Goal: Navigation & Orientation: Find specific page/section

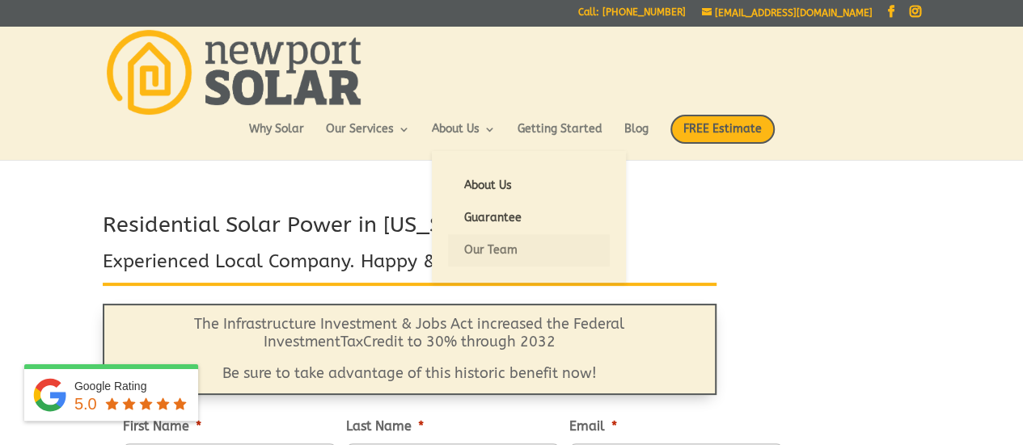
click at [478, 258] on link "Our Team" at bounding box center [529, 250] width 162 height 32
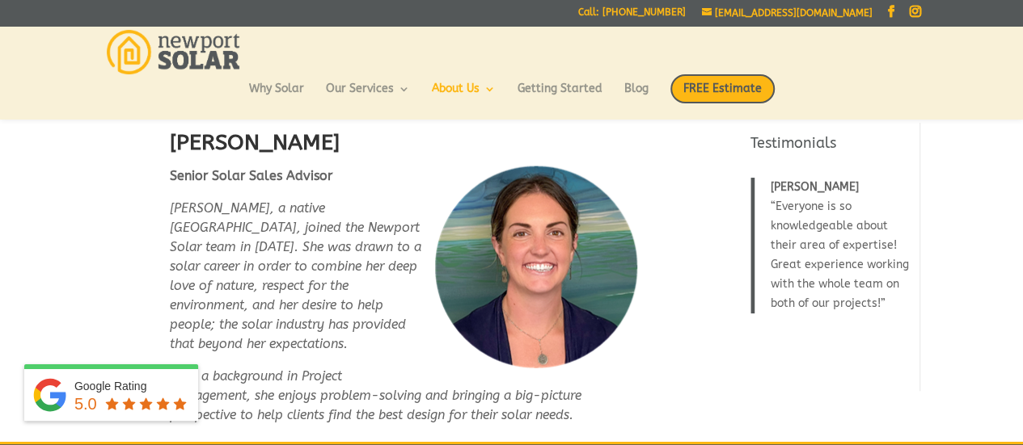
scroll to position [1732, 0]
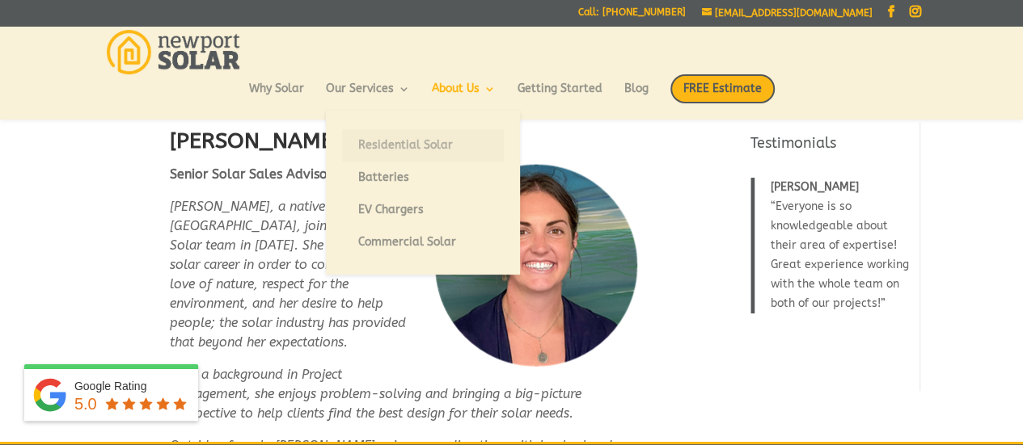
click at [390, 146] on link "Residential Solar" at bounding box center [423, 145] width 162 height 32
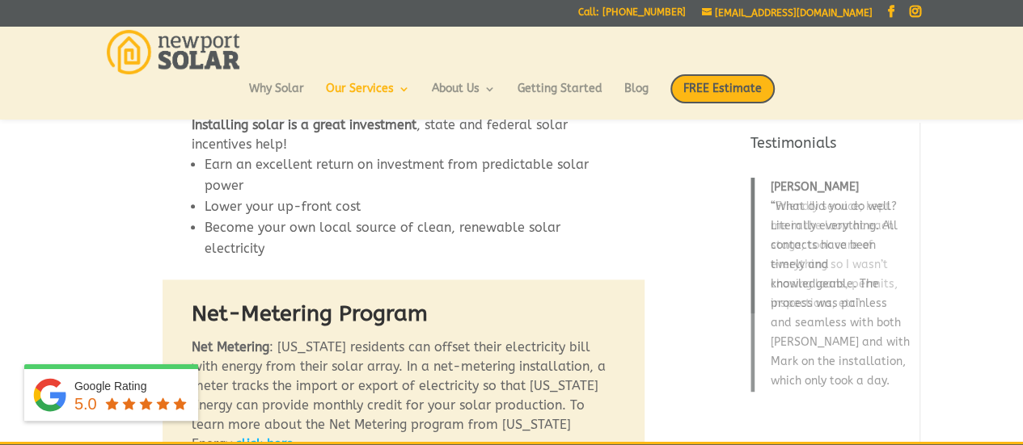
scroll to position [908, 0]
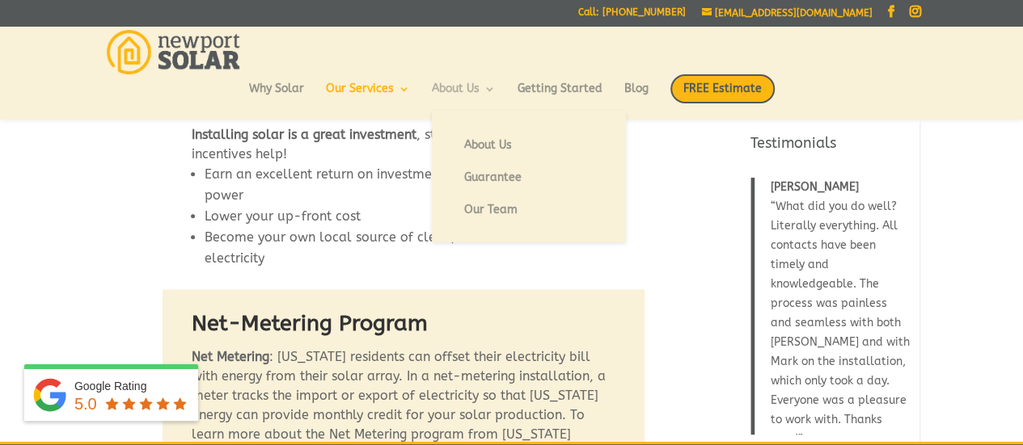
click at [466, 83] on link "About Us" at bounding box center [464, 96] width 64 height 27
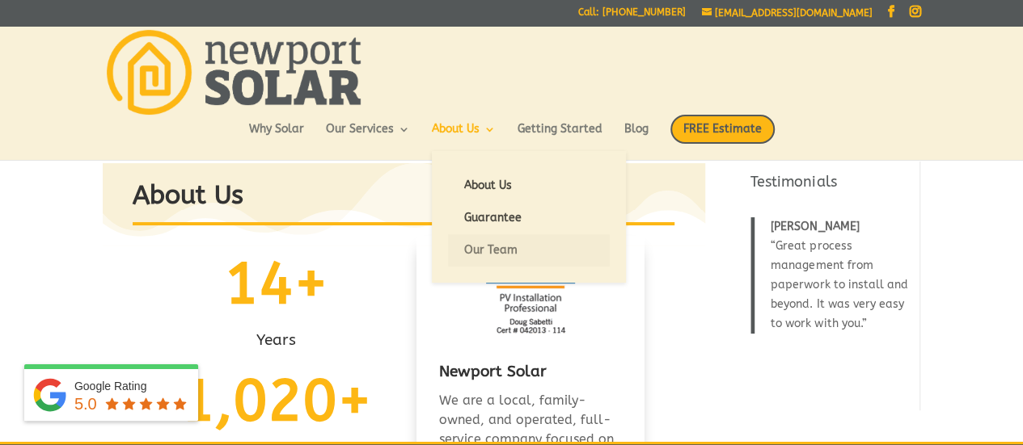
click at [475, 241] on link "Our Team" at bounding box center [529, 250] width 162 height 32
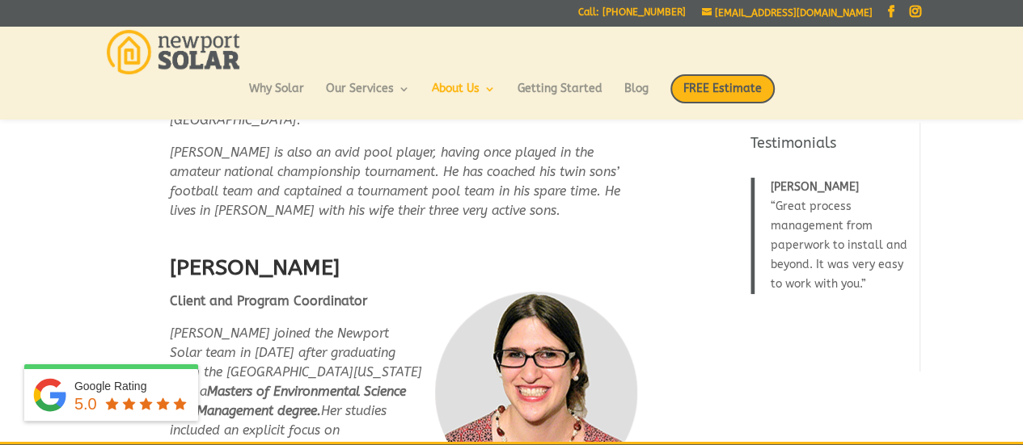
scroll to position [698, 0]
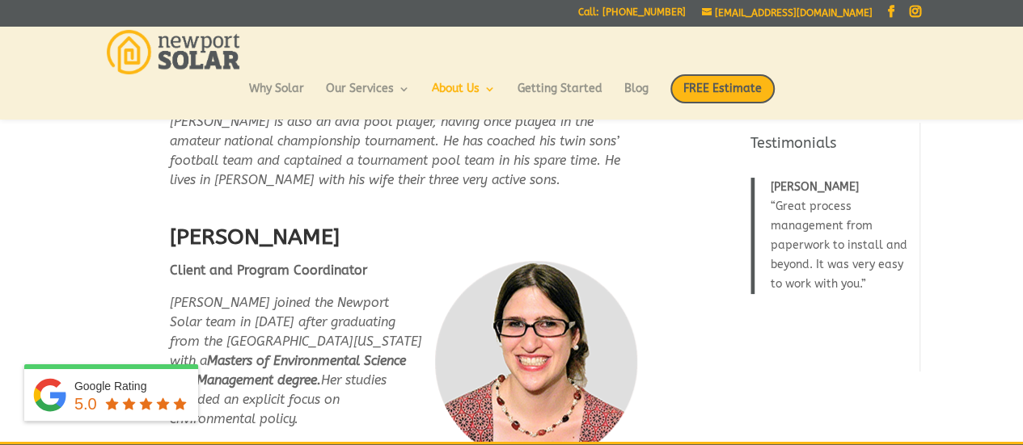
drag, startPoint x: 637, startPoint y: 312, endPoint x: 669, endPoint y: 368, distance: 64.5
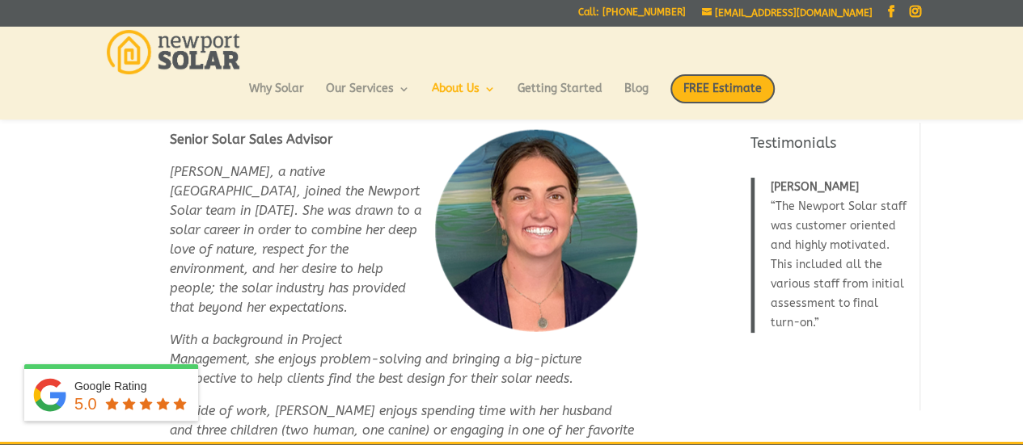
scroll to position [1767, 0]
